Goal: Transaction & Acquisition: Obtain resource

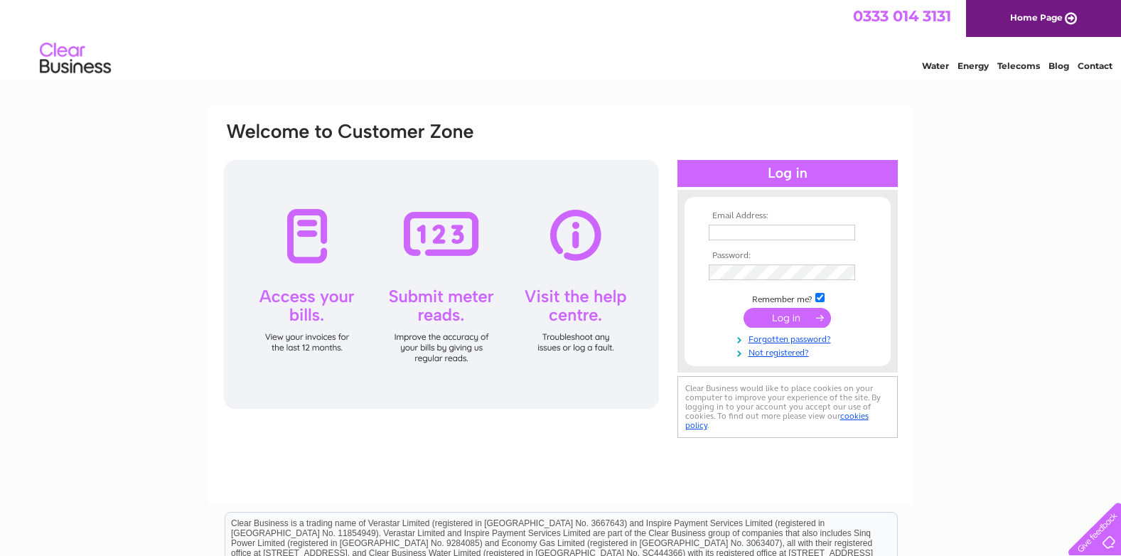
type input "[PERSON_NAME][EMAIL_ADDRESS][DOMAIN_NAME]"
click at [773, 318] on input "submit" at bounding box center [786, 318] width 87 height 20
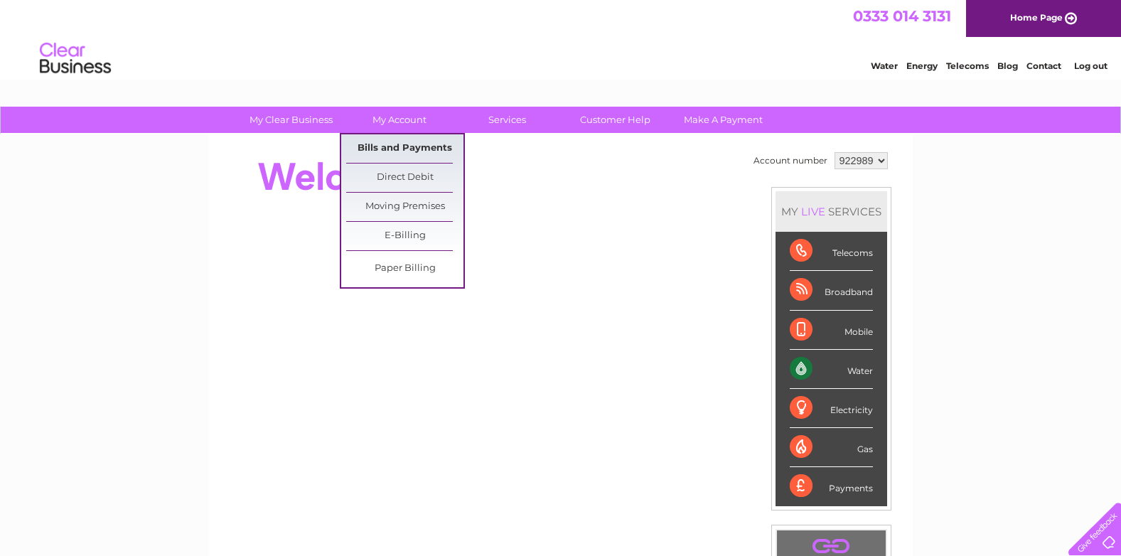
click at [394, 146] on link "Bills and Payments" at bounding box center [404, 148] width 117 height 28
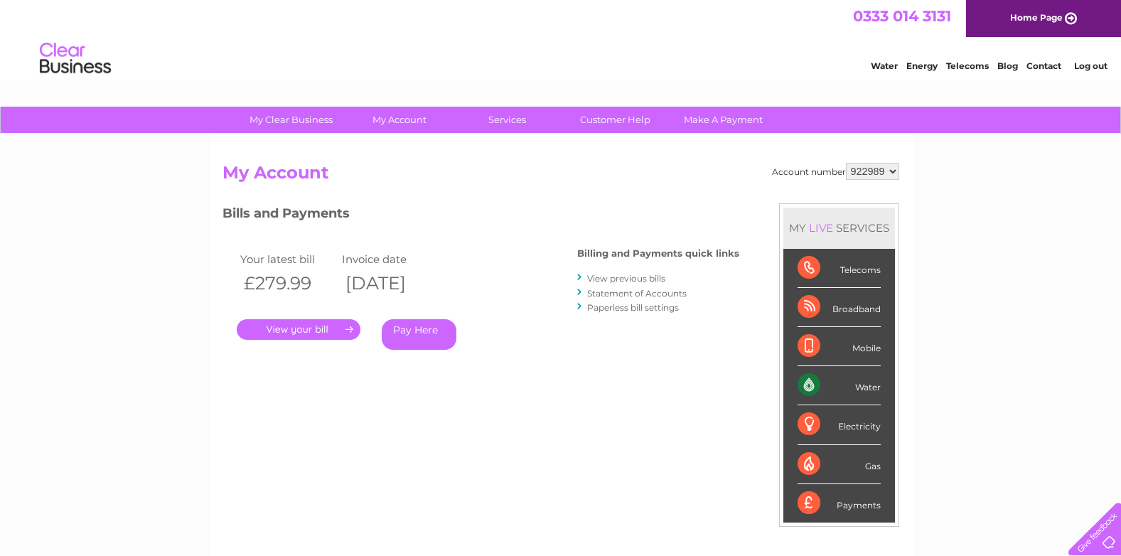
click at [297, 323] on link "." at bounding box center [299, 329] width 124 height 21
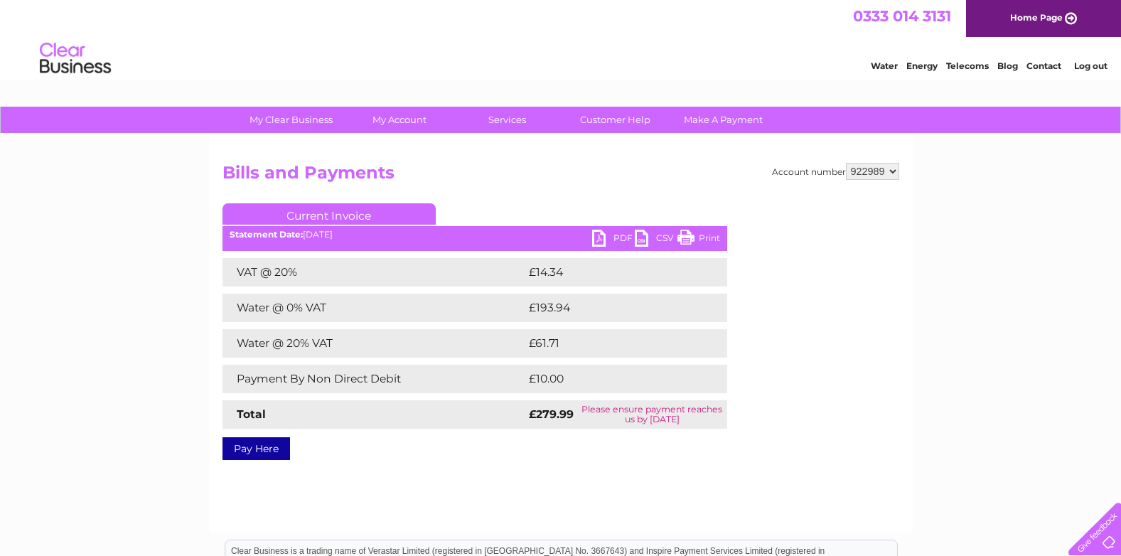
click at [601, 239] on link "PDF" at bounding box center [613, 240] width 43 height 21
